Goal: Task Accomplishment & Management: Use online tool/utility

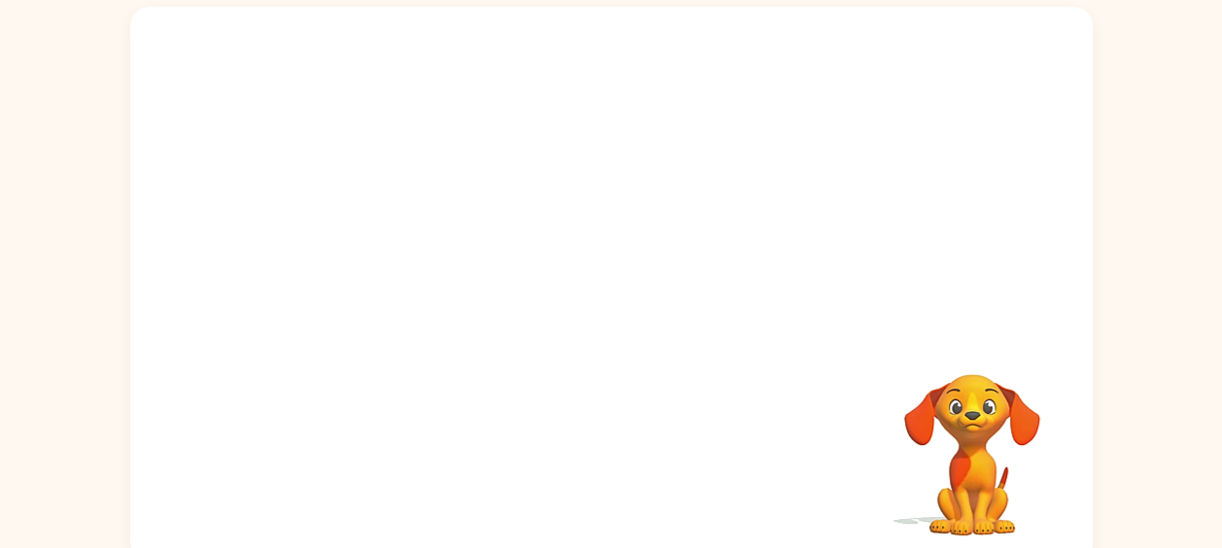
scroll to position [135, 0]
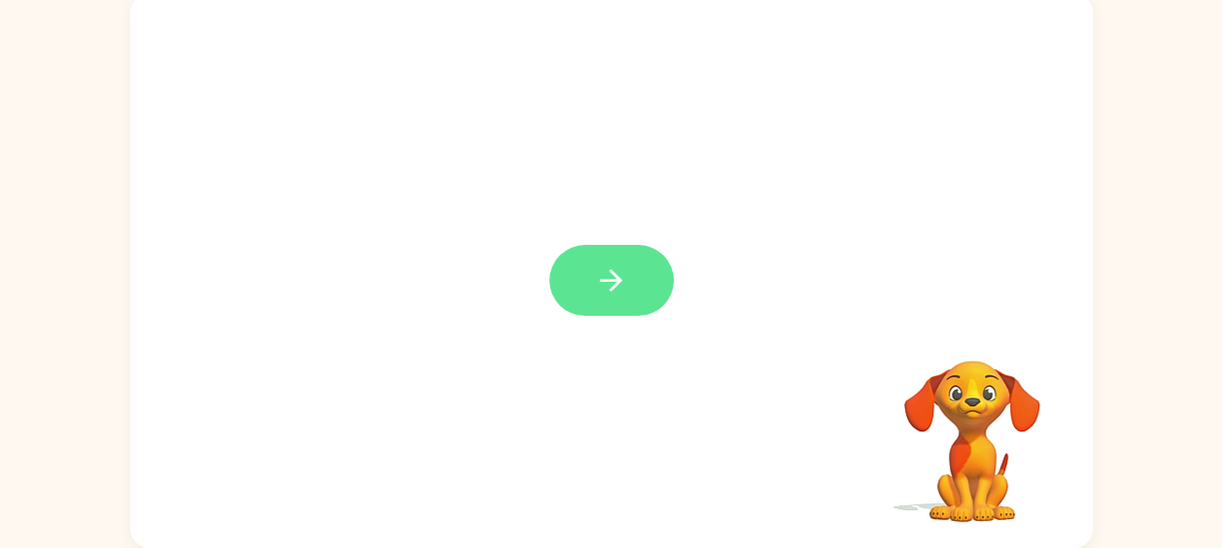
click at [617, 283] on icon "button" at bounding box center [611, 280] width 22 height 22
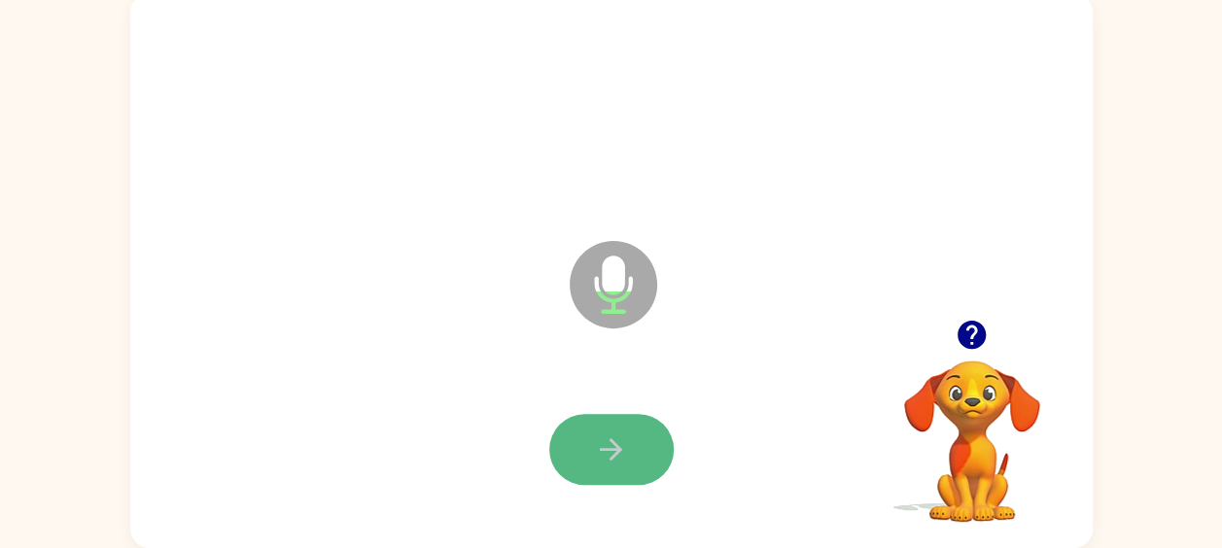
click at [620, 443] on icon "button" at bounding box center [611, 450] width 34 height 34
click at [628, 443] on button "button" at bounding box center [611, 449] width 124 height 71
click at [611, 465] on icon "button" at bounding box center [611, 450] width 34 height 34
click at [600, 449] on icon "button" at bounding box center [611, 449] width 22 height 22
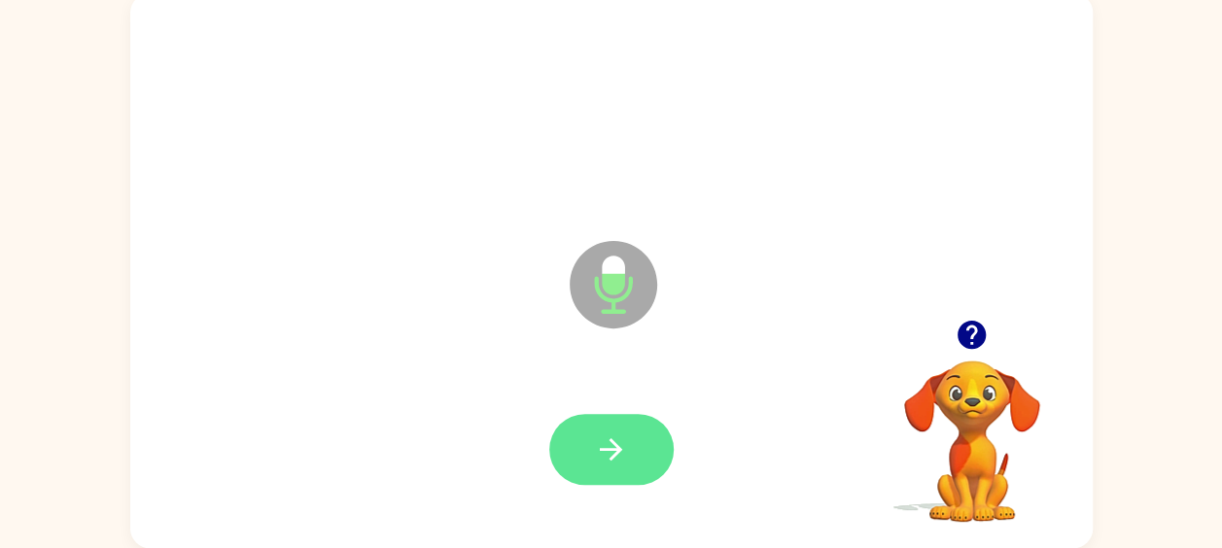
click at [611, 454] on icon "button" at bounding box center [611, 450] width 34 height 34
click at [616, 464] on icon "button" at bounding box center [611, 450] width 34 height 34
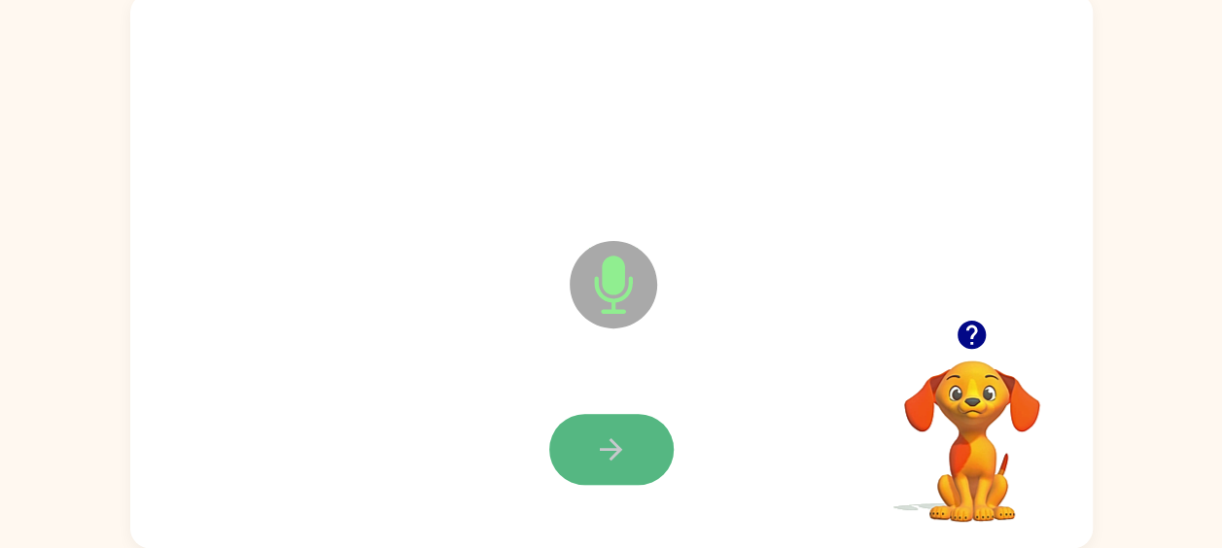
click at [612, 454] on icon "button" at bounding box center [611, 450] width 34 height 34
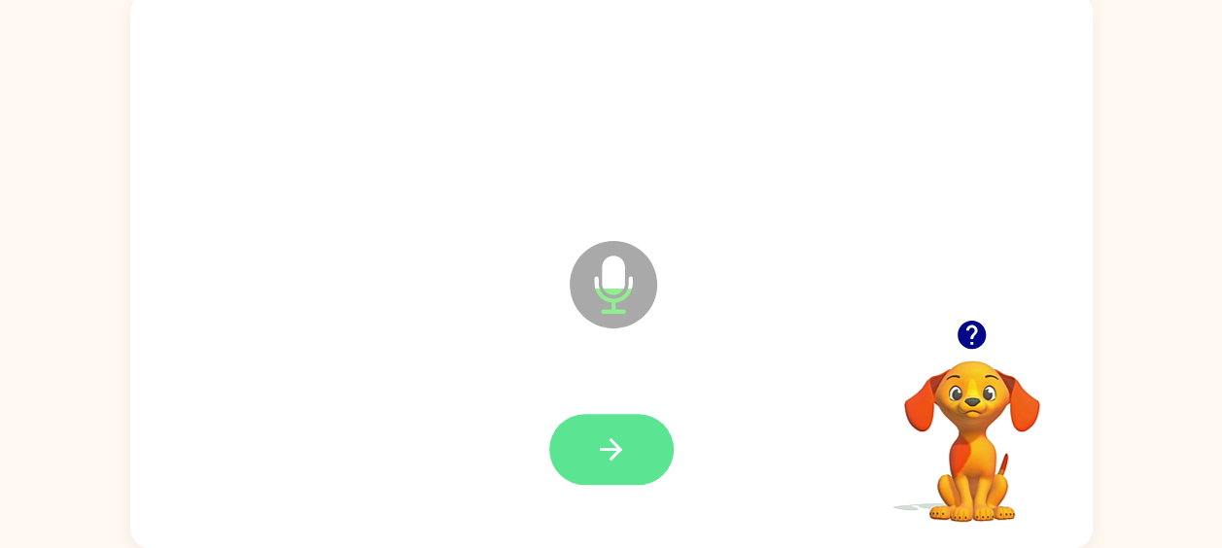
click at [609, 449] on icon "button" at bounding box center [611, 449] width 22 height 22
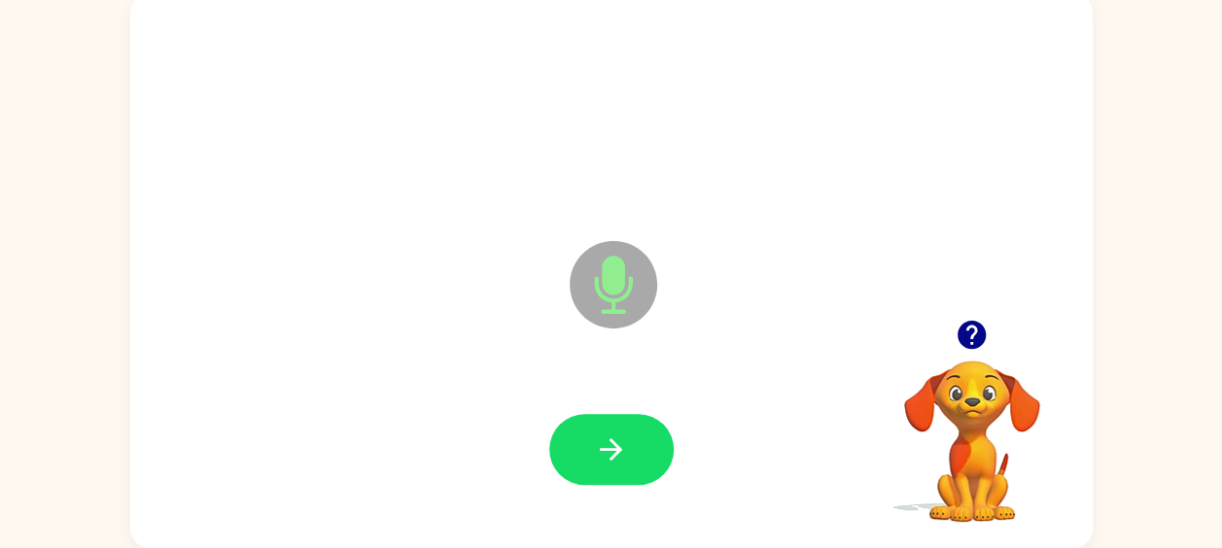
click at [609, 447] on icon "button" at bounding box center [611, 450] width 34 height 34
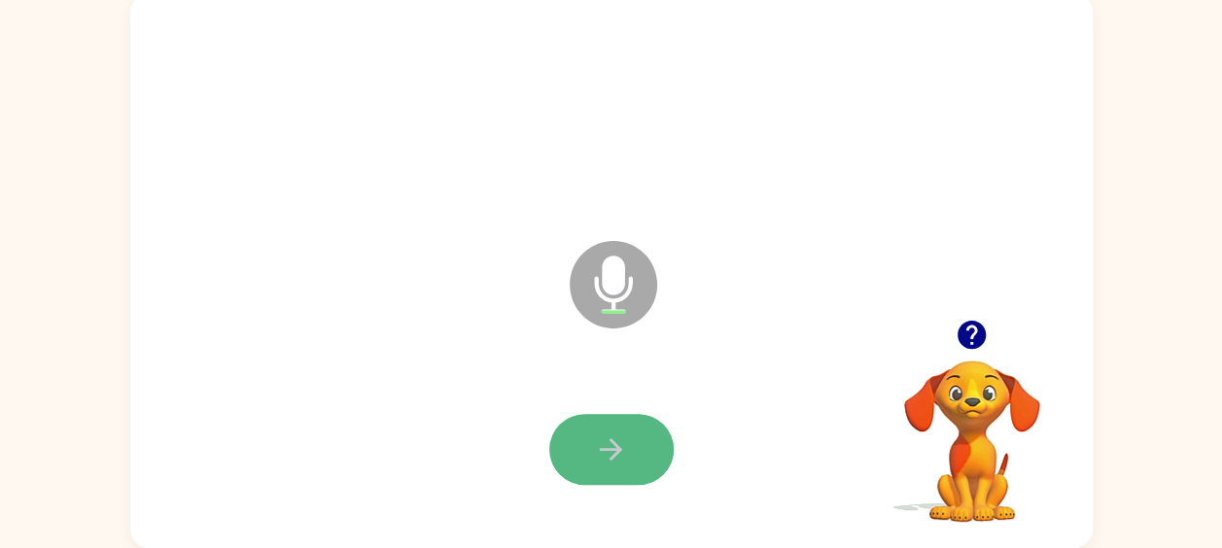
click at [609, 449] on icon "button" at bounding box center [611, 449] width 22 height 22
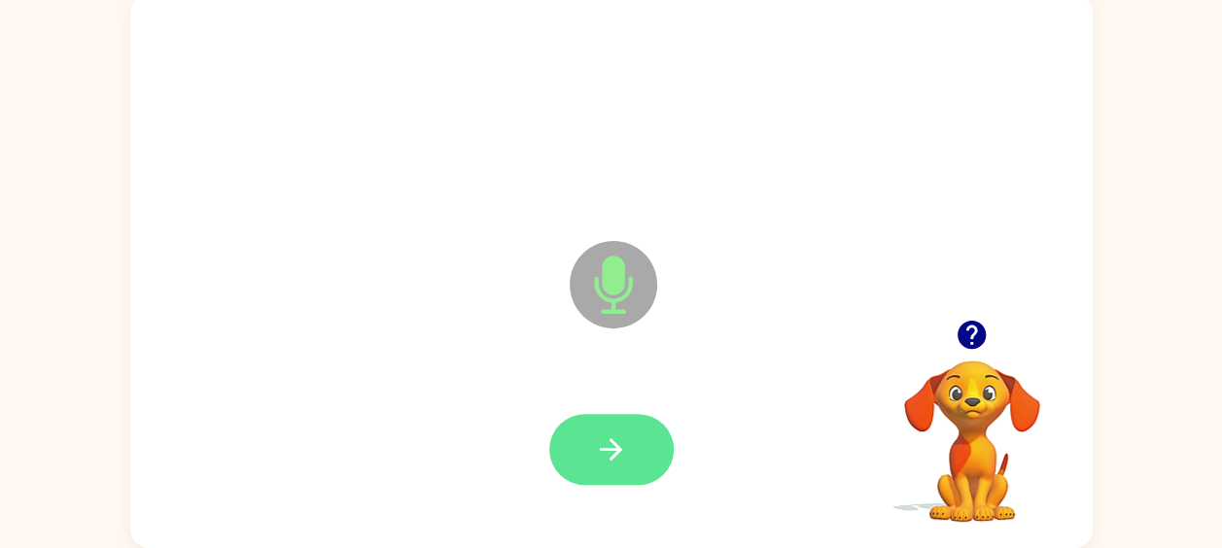
click at [611, 453] on icon "button" at bounding box center [611, 450] width 34 height 34
click at [603, 459] on icon "button" at bounding box center [611, 450] width 34 height 34
click at [589, 449] on button "button" at bounding box center [611, 449] width 124 height 71
click at [620, 464] on icon "button" at bounding box center [611, 450] width 34 height 34
click at [646, 454] on button "button" at bounding box center [611, 449] width 124 height 71
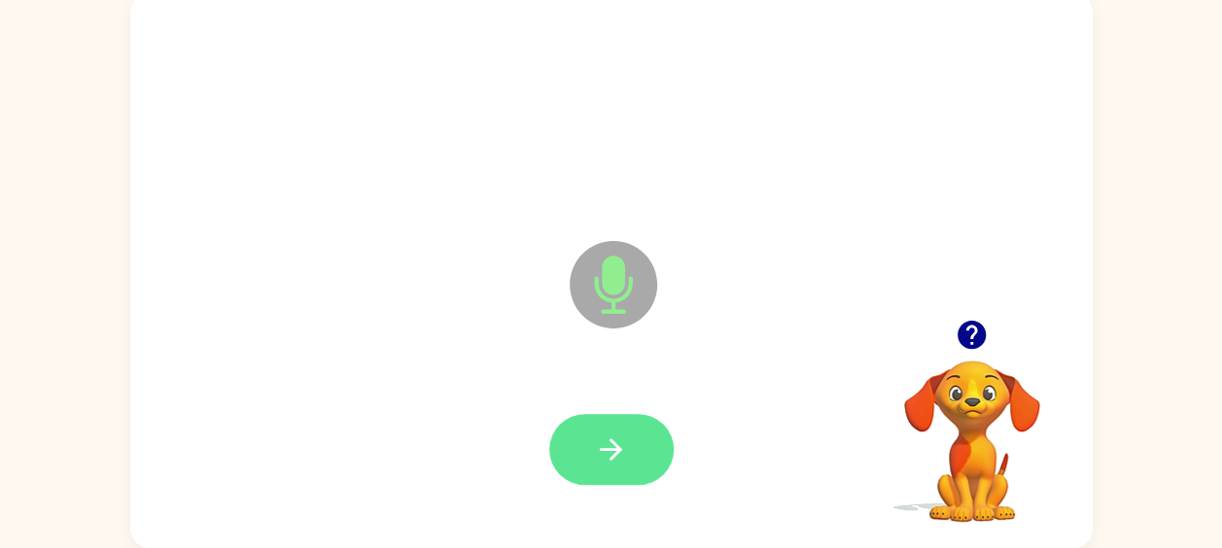
click at [598, 451] on icon "button" at bounding box center [611, 450] width 34 height 34
